Goal: Task Accomplishment & Management: Complete application form

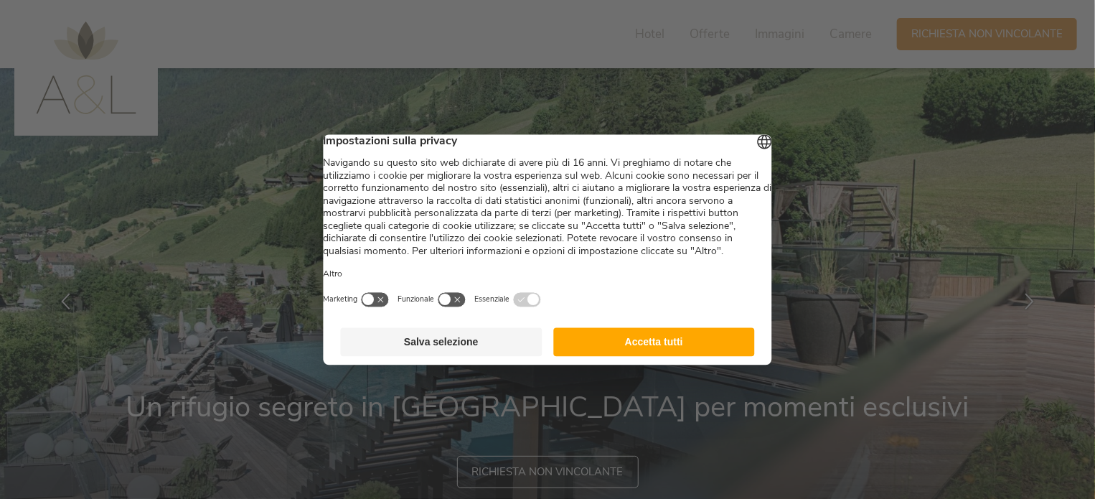
click at [482, 356] on button "Salva selezione" at bounding box center [442, 341] width 202 height 29
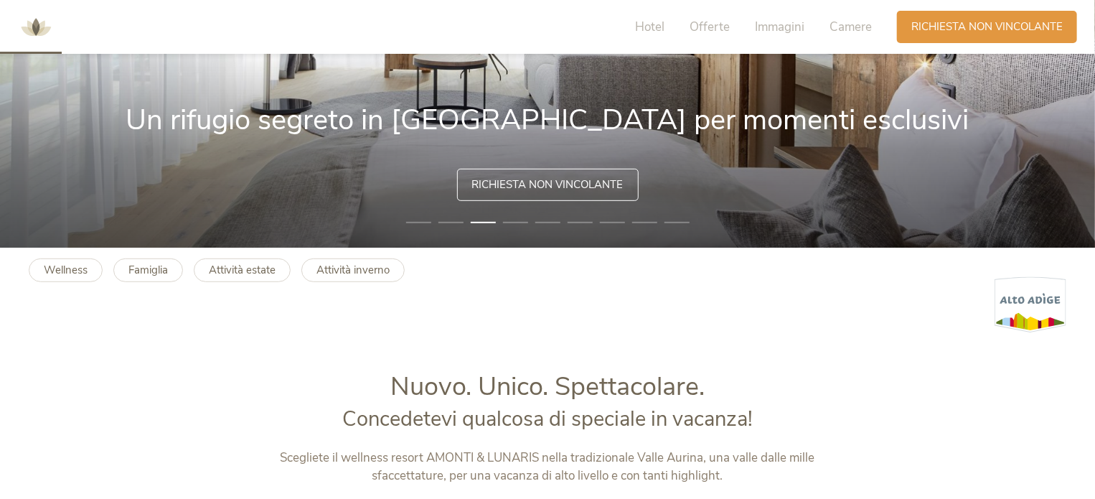
scroll to position [144, 0]
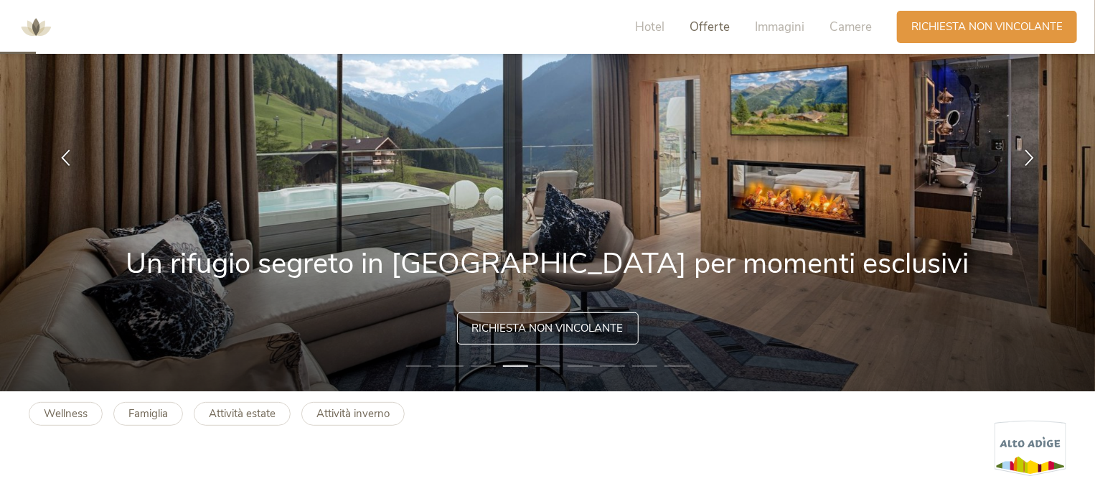
click at [704, 28] on span "Offerte" at bounding box center [710, 27] width 40 height 17
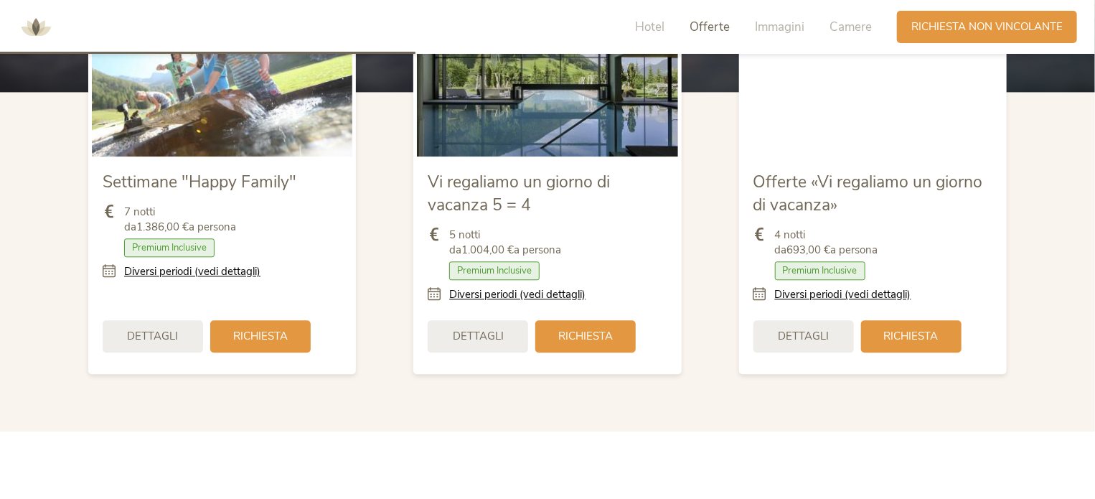
scroll to position [1723, 0]
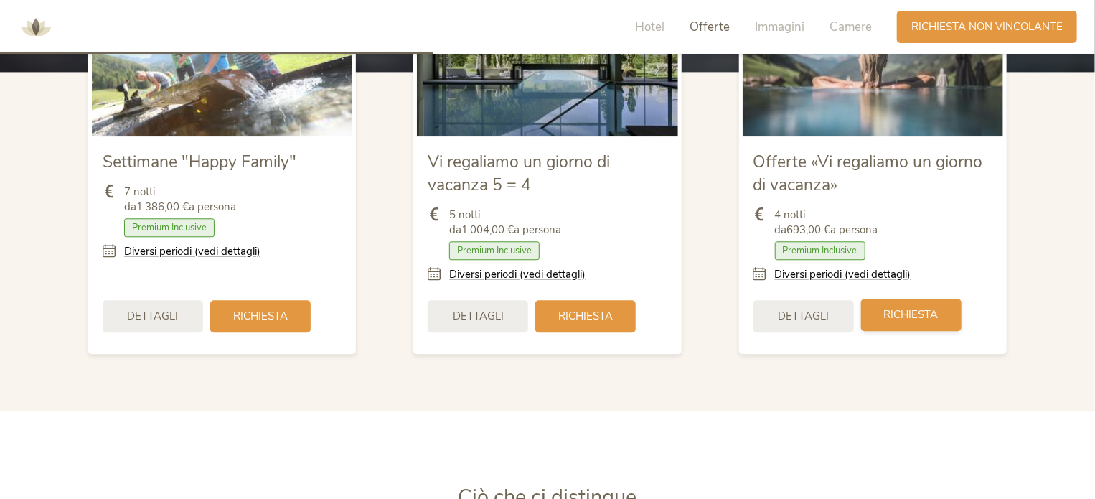
click at [924, 315] on span "Richiesta" at bounding box center [911, 314] width 55 height 15
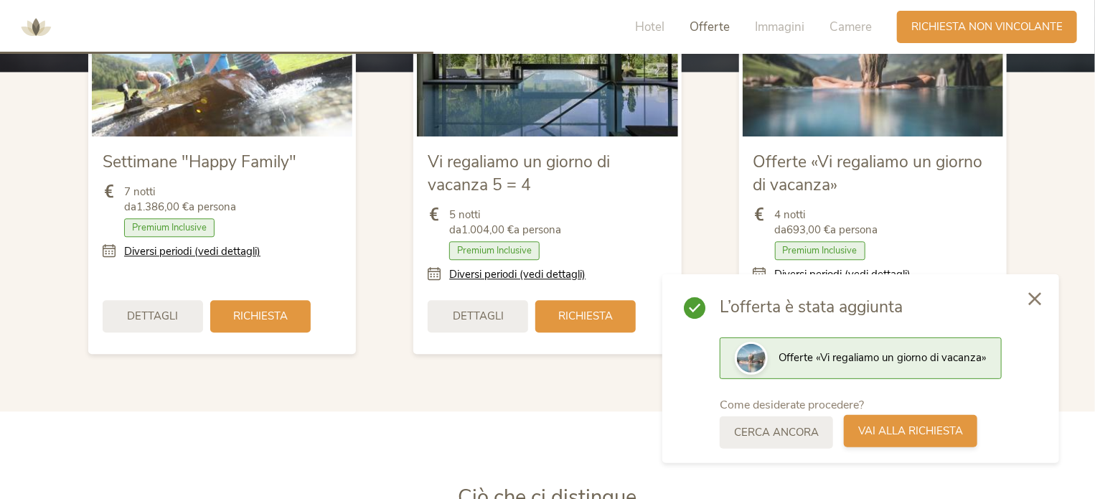
click at [904, 427] on span "Vai alla richiesta" at bounding box center [910, 430] width 105 height 15
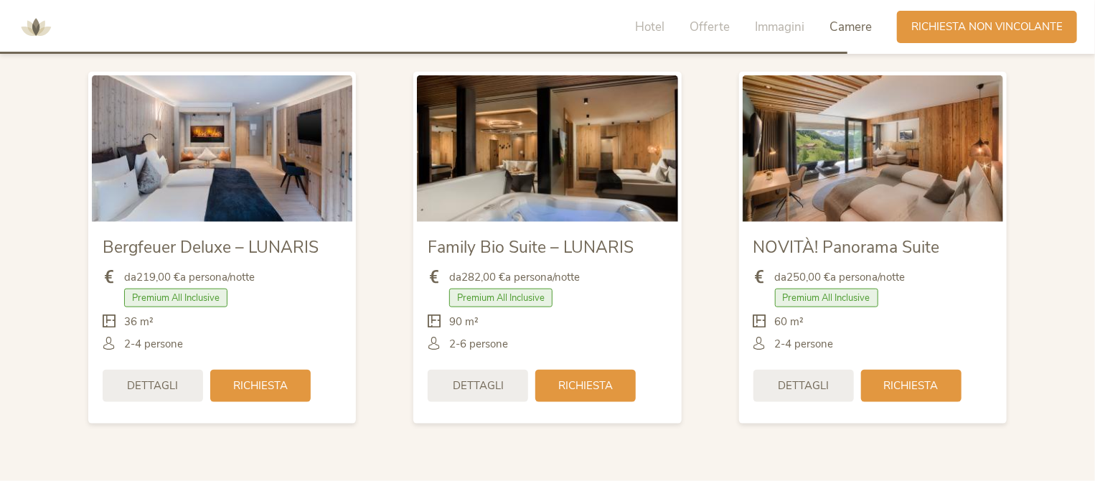
scroll to position [3397, 0]
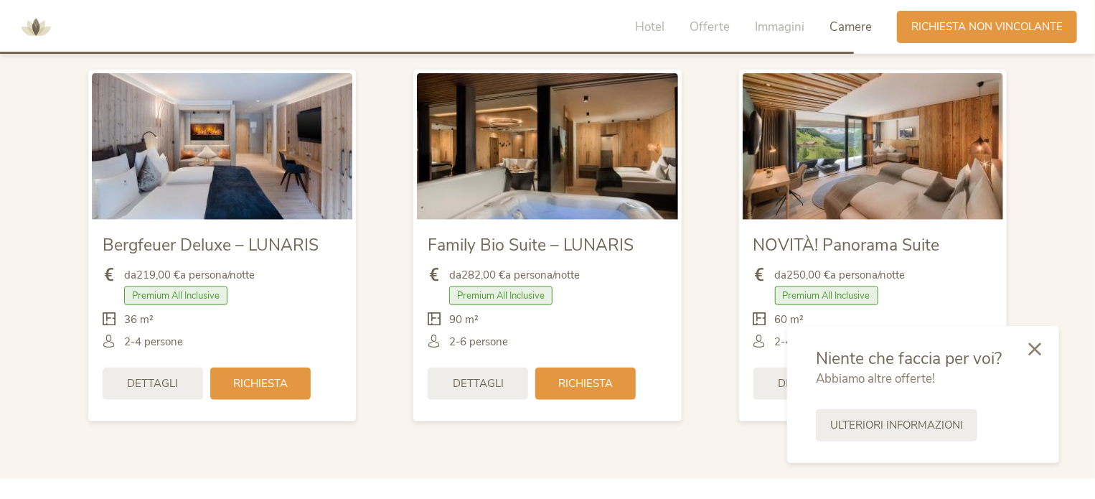
click at [1033, 353] on icon at bounding box center [1034, 348] width 13 height 13
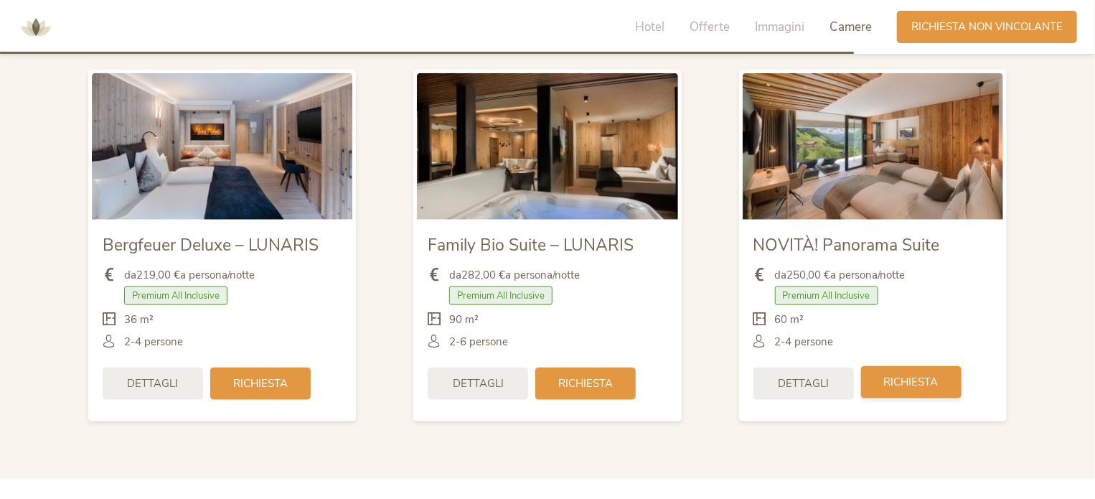
click at [899, 382] on span "Richiesta" at bounding box center [911, 382] width 55 height 15
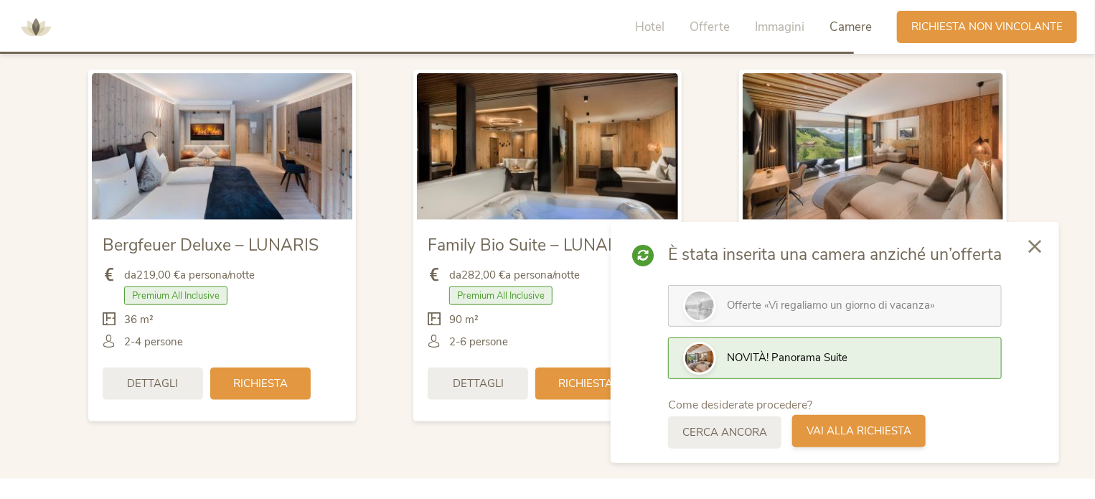
click at [832, 435] on span "Vai alla richiesta" at bounding box center [858, 430] width 105 height 15
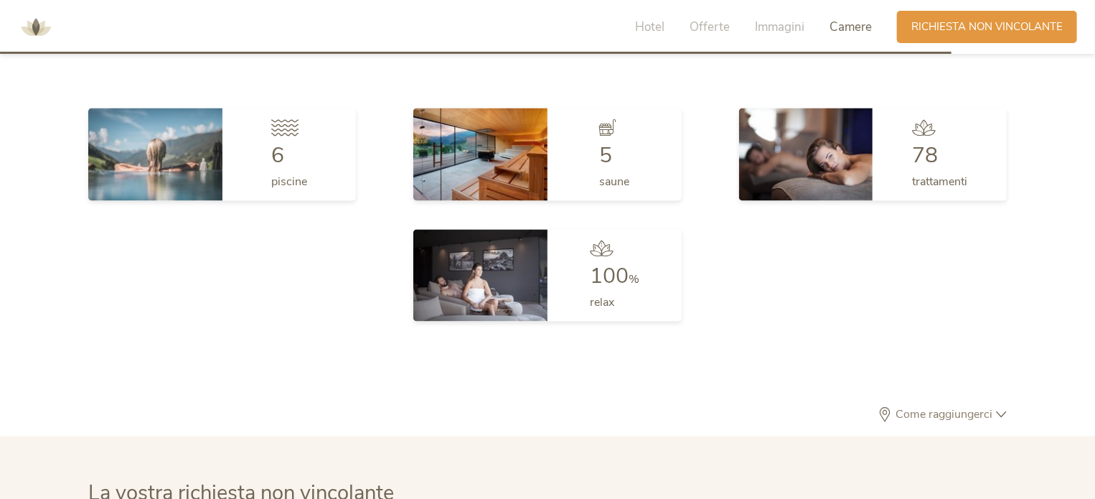
scroll to position [3638, 0]
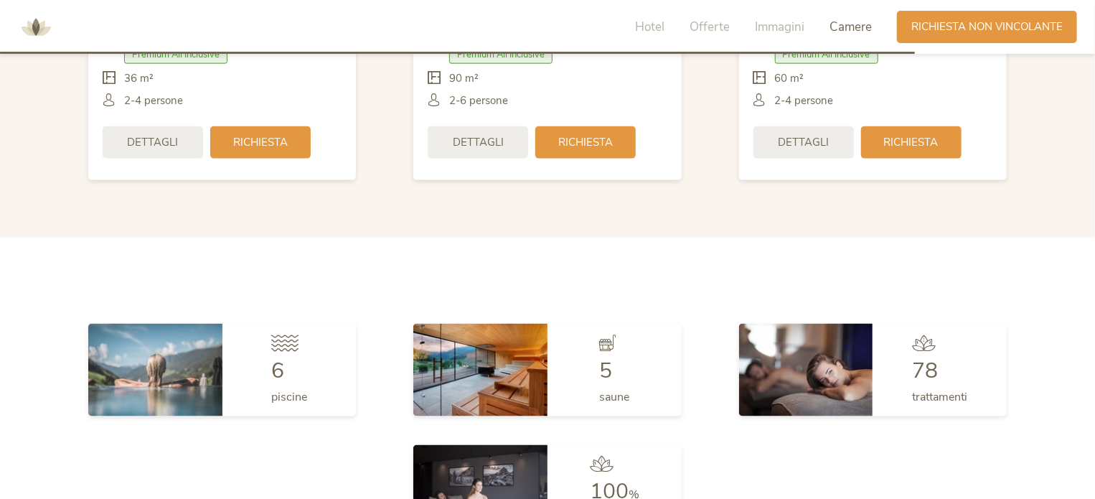
click at [858, 28] on span "Camere" at bounding box center [850, 27] width 42 height 17
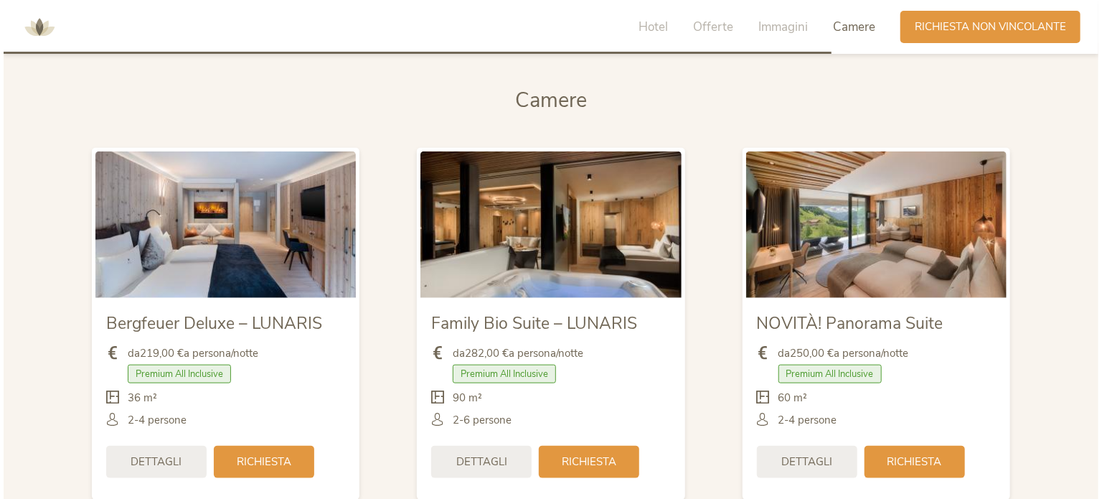
scroll to position [3362, 0]
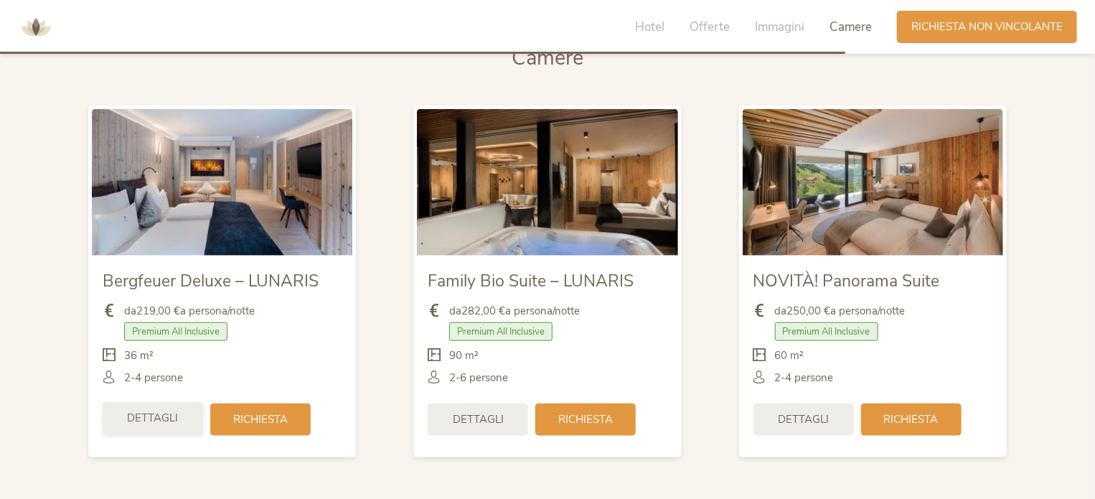
click at [161, 421] on span "Dettagli" at bounding box center [153, 417] width 51 height 15
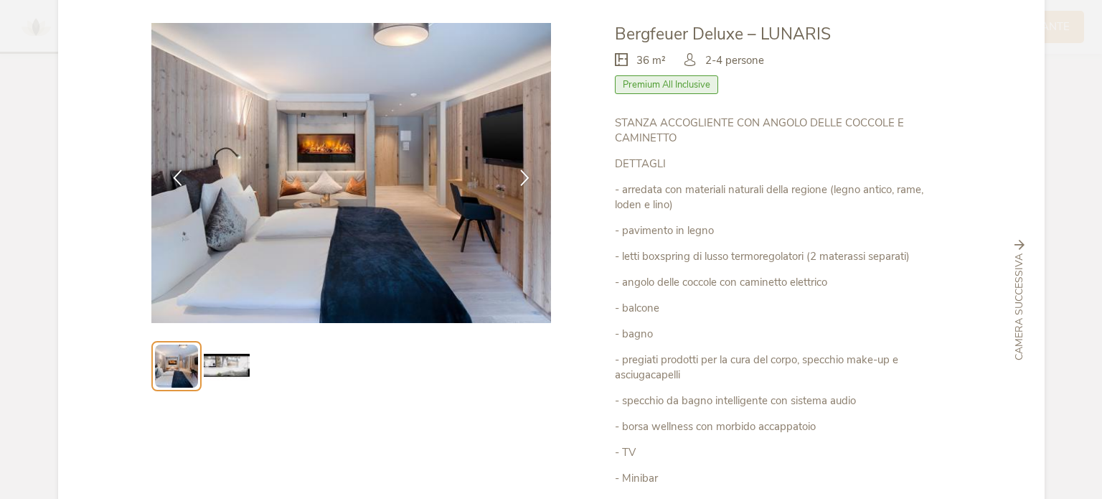
scroll to position [0, 0]
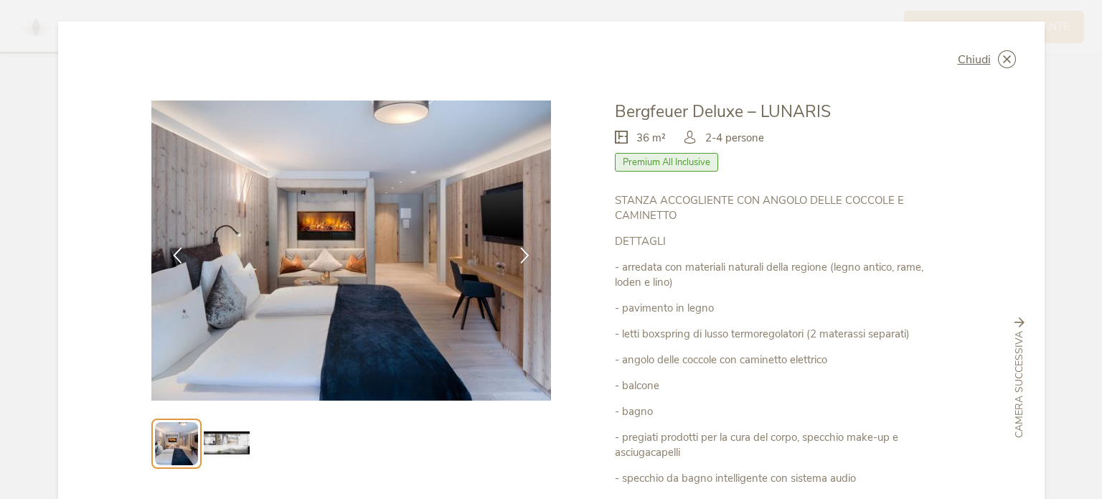
click at [220, 449] on img at bounding box center [227, 443] width 46 height 46
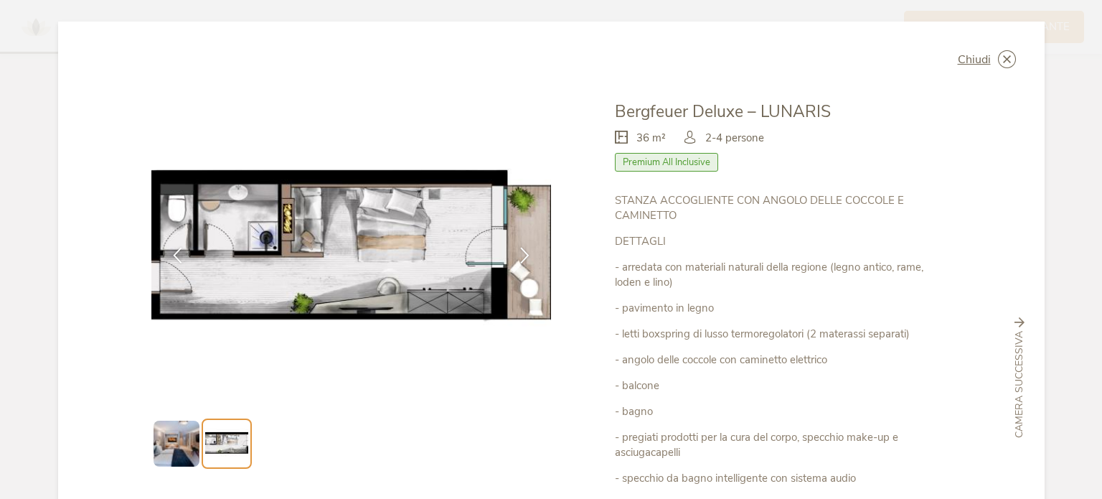
click at [166, 446] on img at bounding box center [177, 443] width 46 height 46
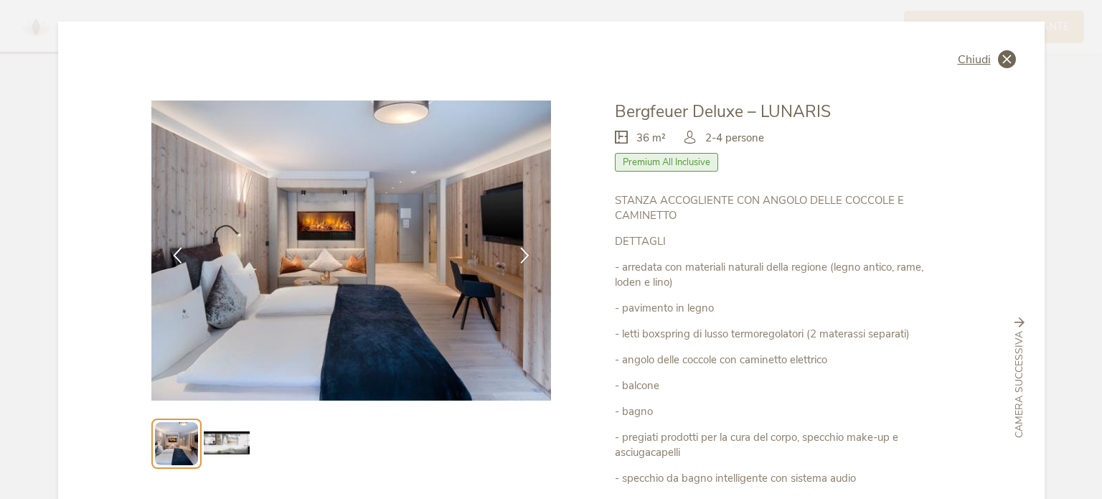
click at [1003, 54] on icon at bounding box center [1007, 59] width 18 height 18
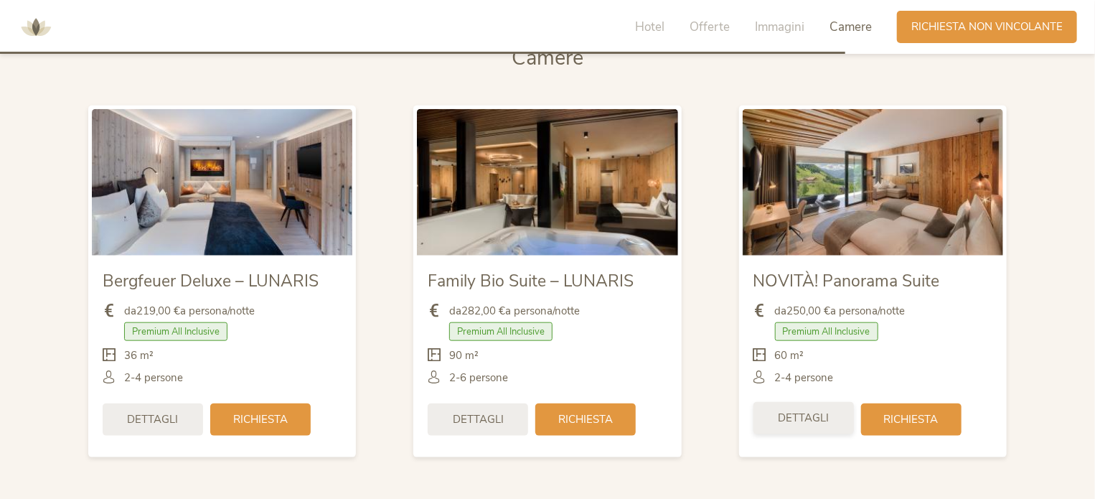
click at [817, 424] on span "Dettagli" at bounding box center [803, 417] width 51 height 15
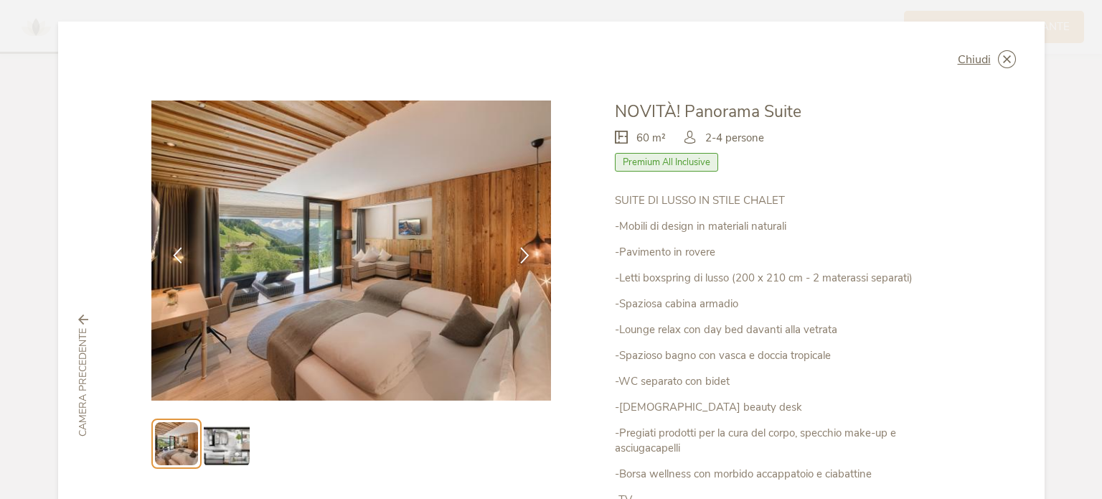
click at [232, 443] on img at bounding box center [227, 443] width 46 height 46
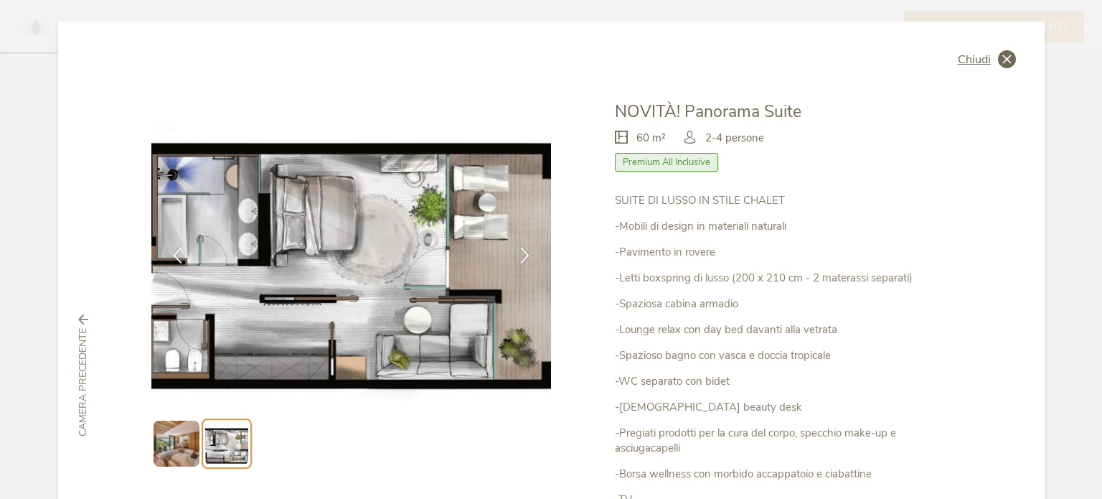
click at [1004, 65] on icon at bounding box center [1007, 59] width 18 height 18
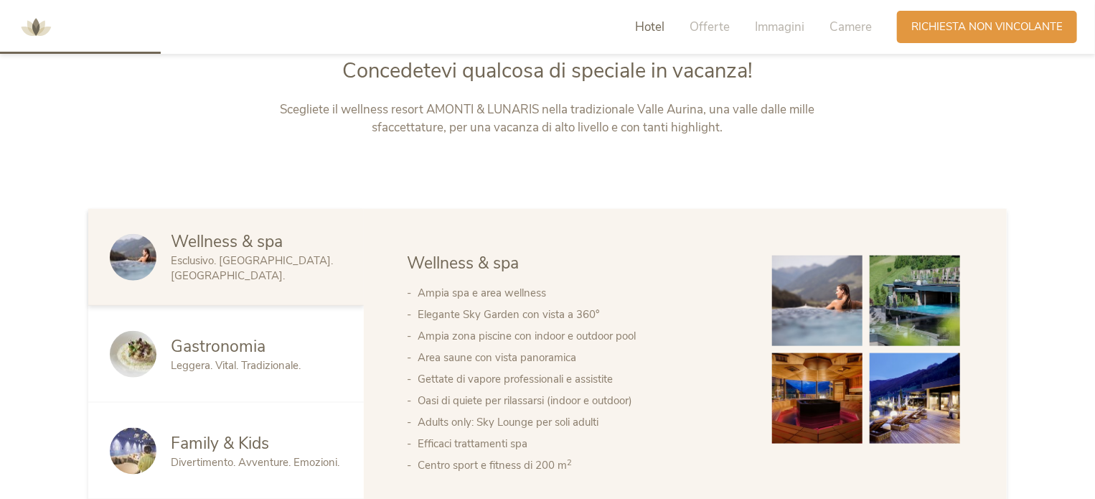
scroll to position [707, 0]
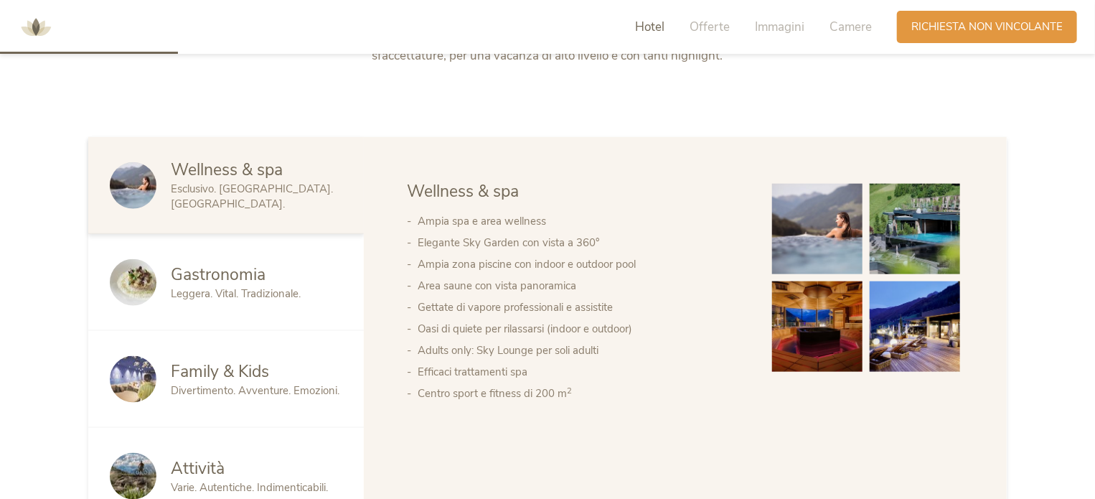
click at [253, 283] on span "Gastronomia" at bounding box center [218, 274] width 95 height 22
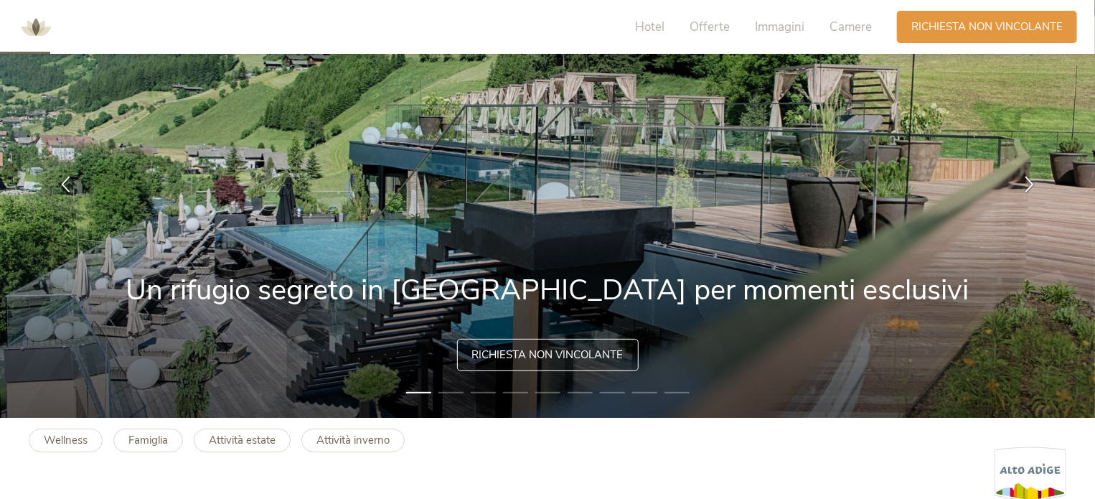
scroll to position [0, 0]
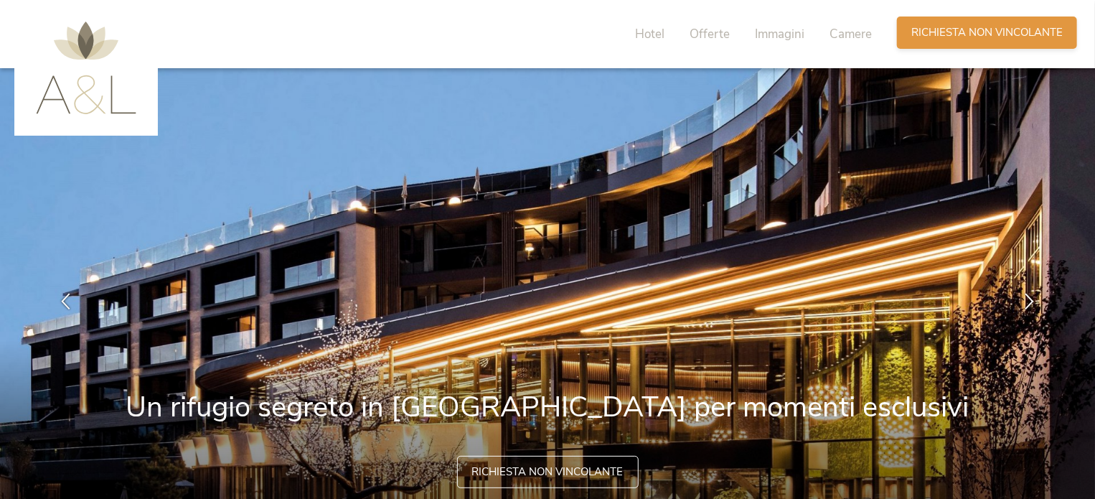
click at [966, 39] on span "Richiesta non vincolante" at bounding box center [986, 32] width 151 height 15
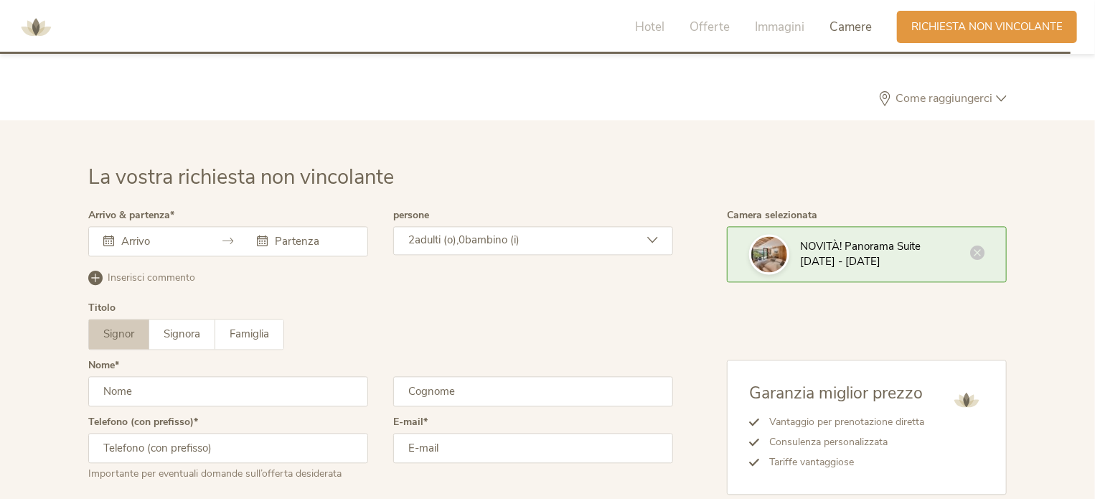
scroll to position [4258, 0]
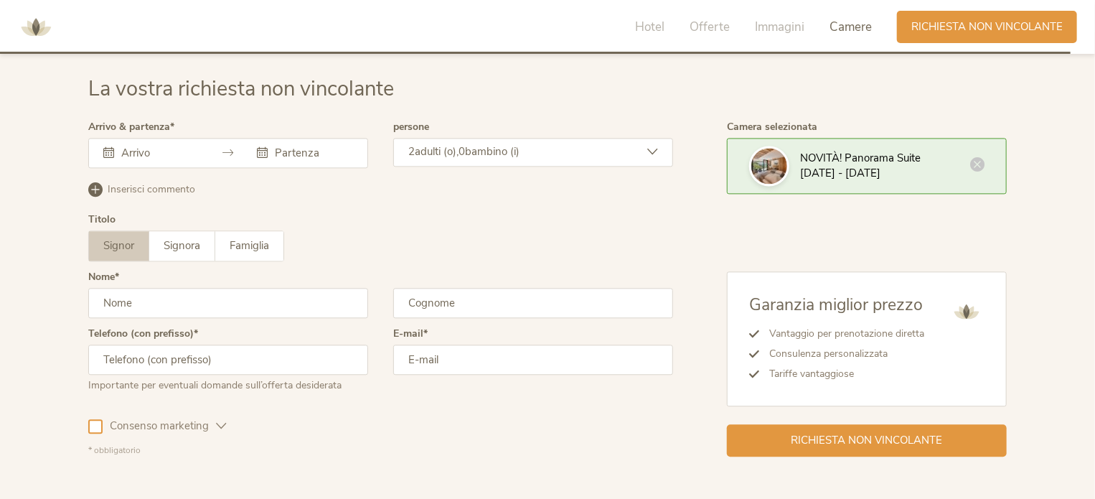
click at [135, 149] on input "text" at bounding box center [159, 153] width 82 height 14
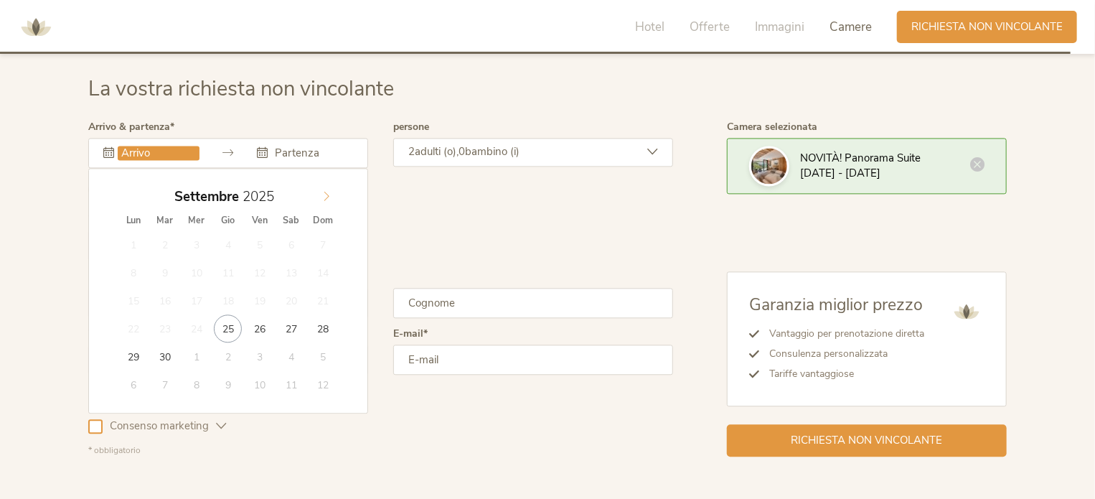
click at [330, 191] on icon at bounding box center [326, 196] width 10 height 10
type input "25.10.2025"
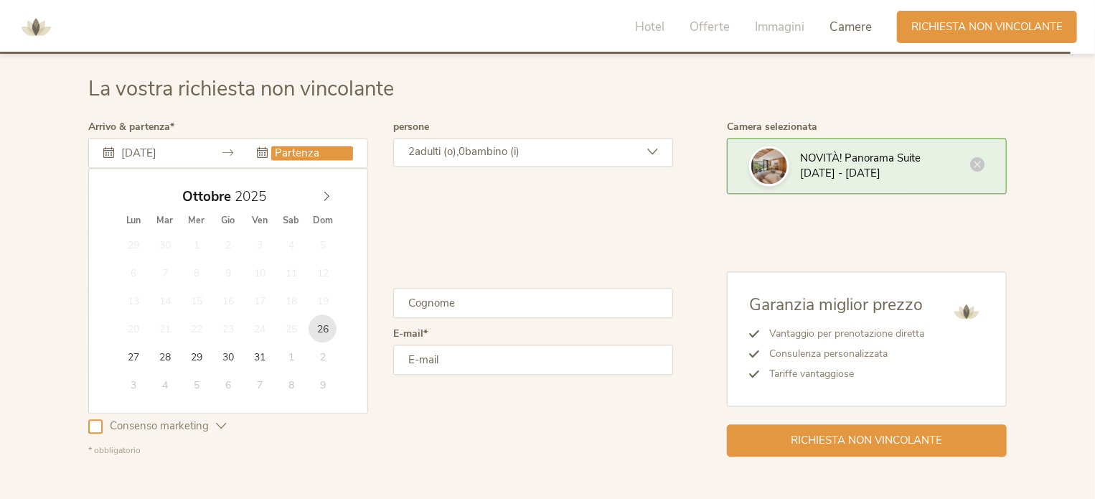
type input "26.10.2025"
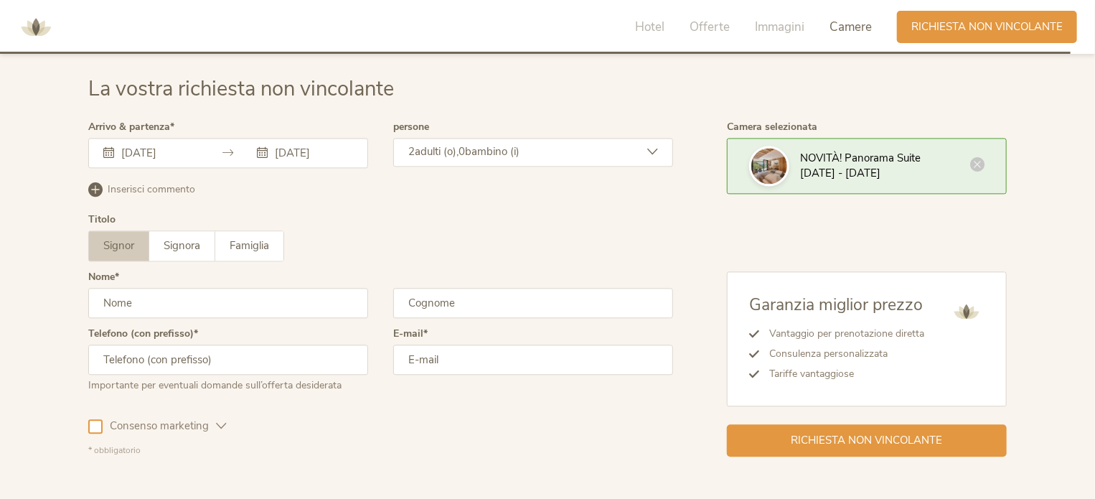
click at [169, 301] on input "text" at bounding box center [228, 303] width 280 height 30
type input "Emanuele"
type input "Cavallini"
type input "3933302828"
type input "e"
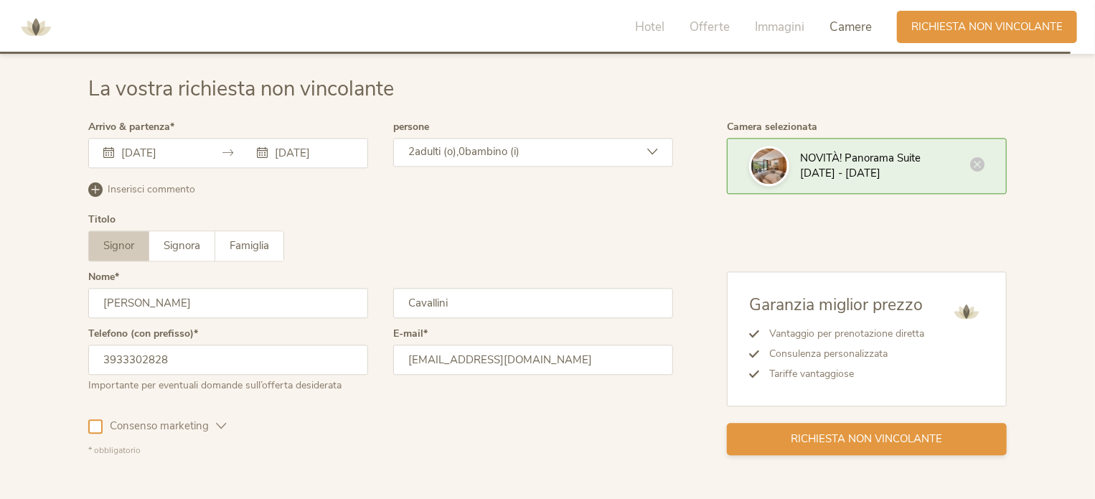
type input "emanuelecavallini75@gmail.com"
click at [868, 442] on span "Richiesta non vincolante" at bounding box center [866, 438] width 151 height 15
